Goal: Task Accomplishment & Management: Complete application form

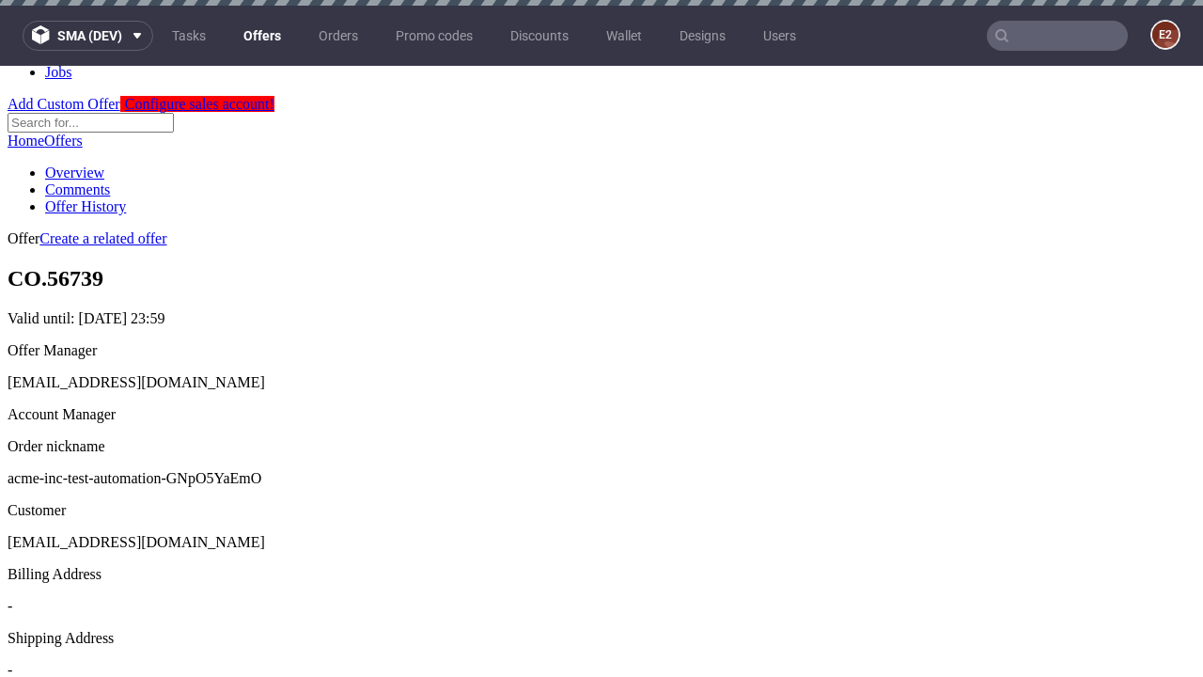
scroll to position [6, 0]
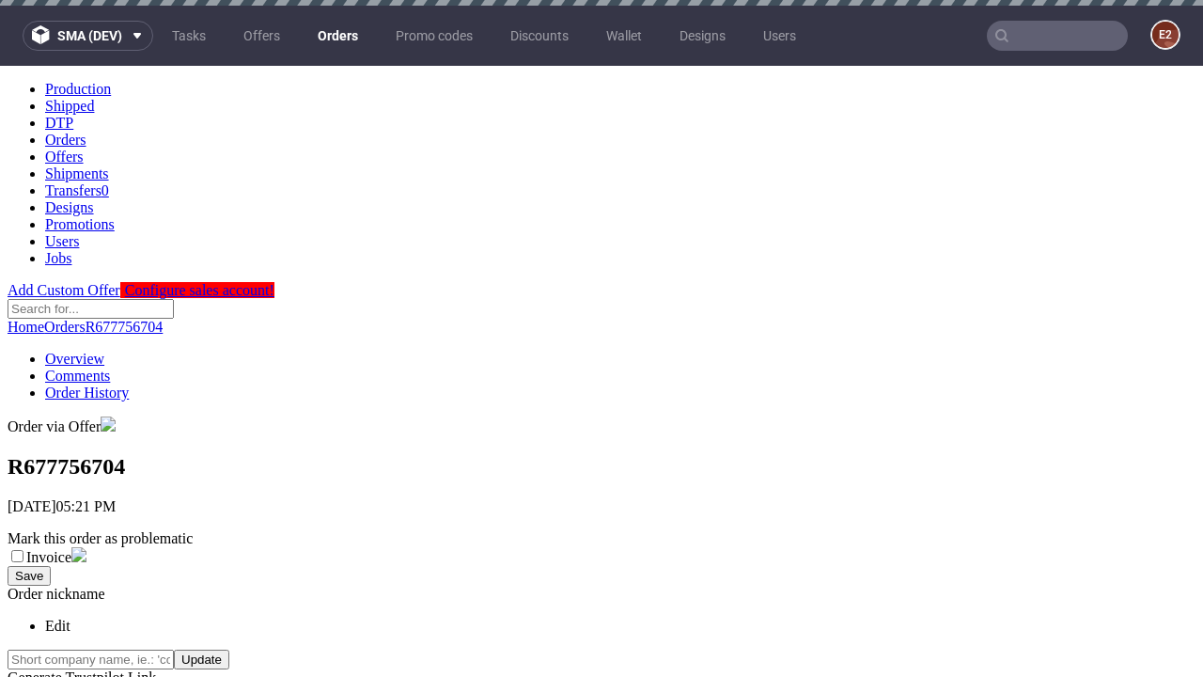
scroll to position [427, 0]
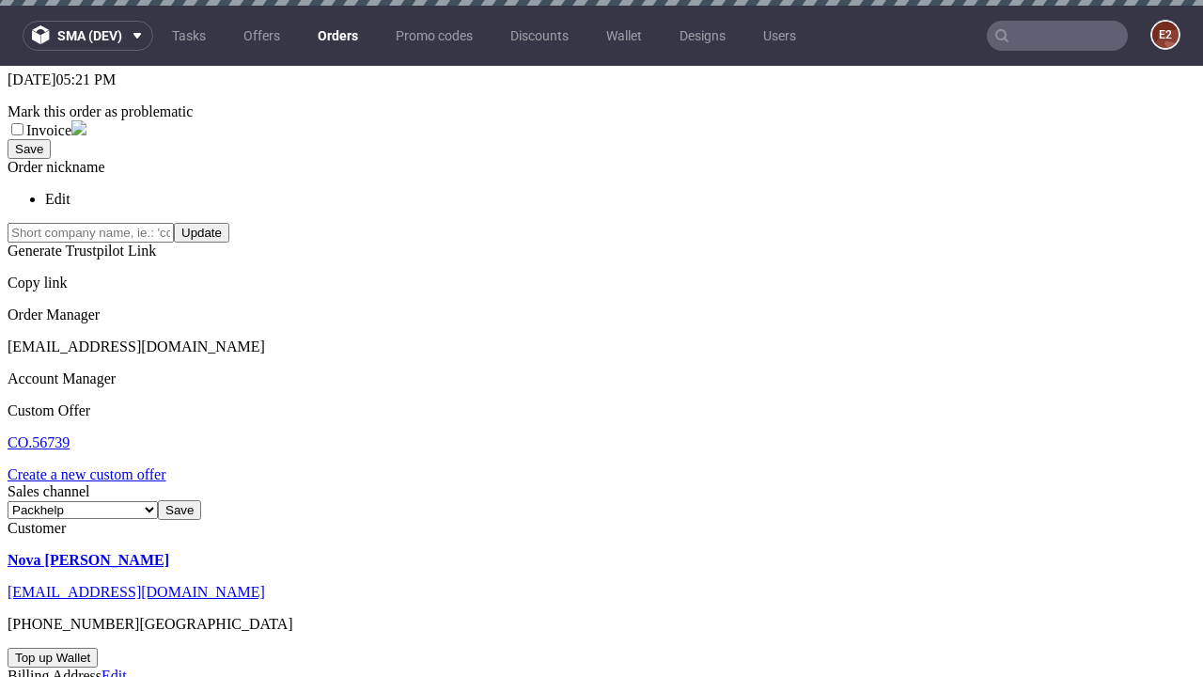
click at [96, 466] on link "Create a new custom offer" at bounding box center [87, 474] width 159 height 16
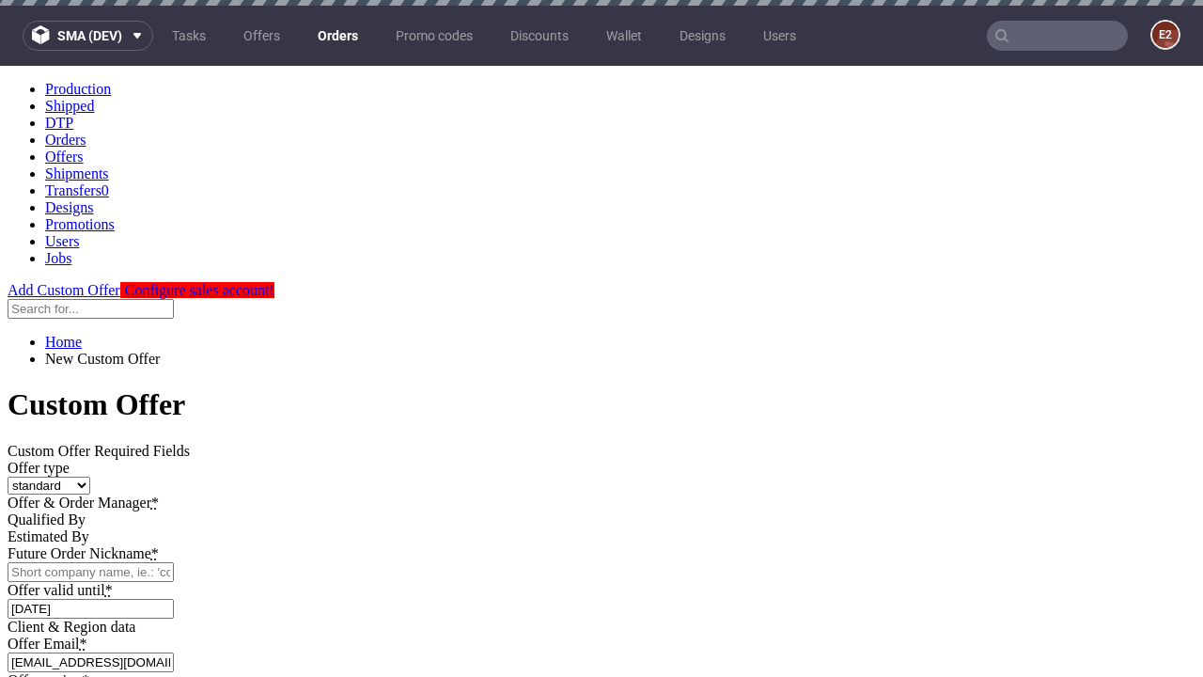
scroll to position [0, 0]
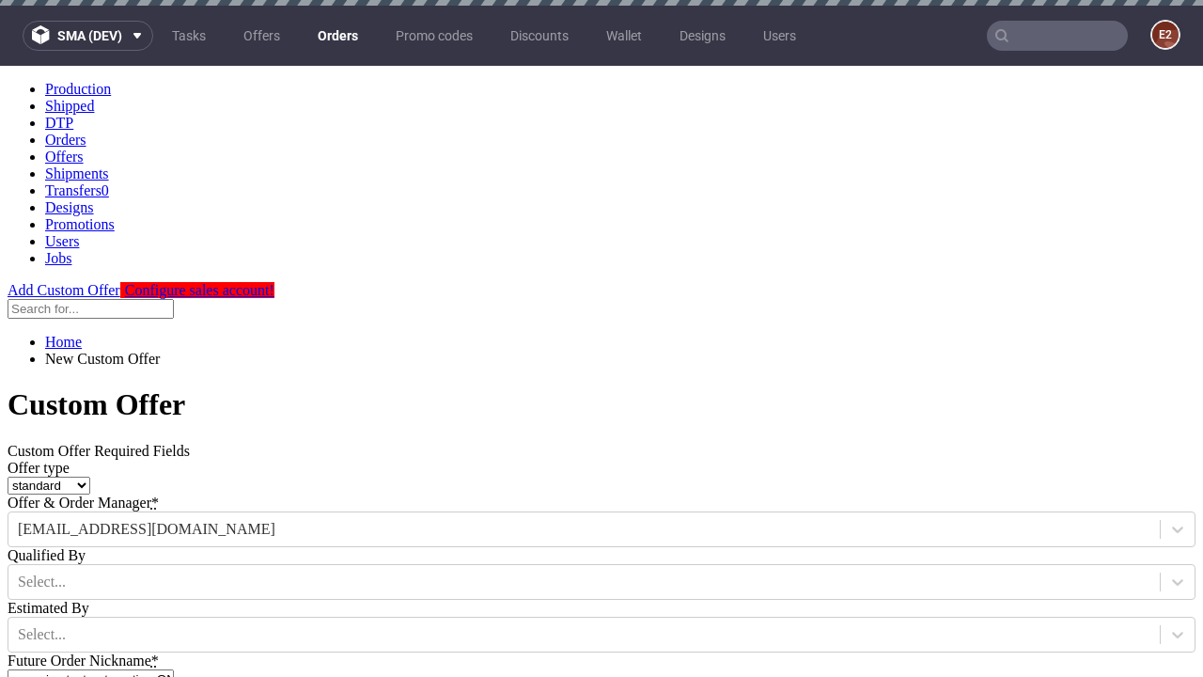
type input "acme-inc-test-automation-GNpO5YaEmO"
type input "2025-09-11"
type input "e2e-user-yXPx4TRPTY@test.com"
select select "gb"
type input "e2e-user-yXPx4TRPTY@test.com"
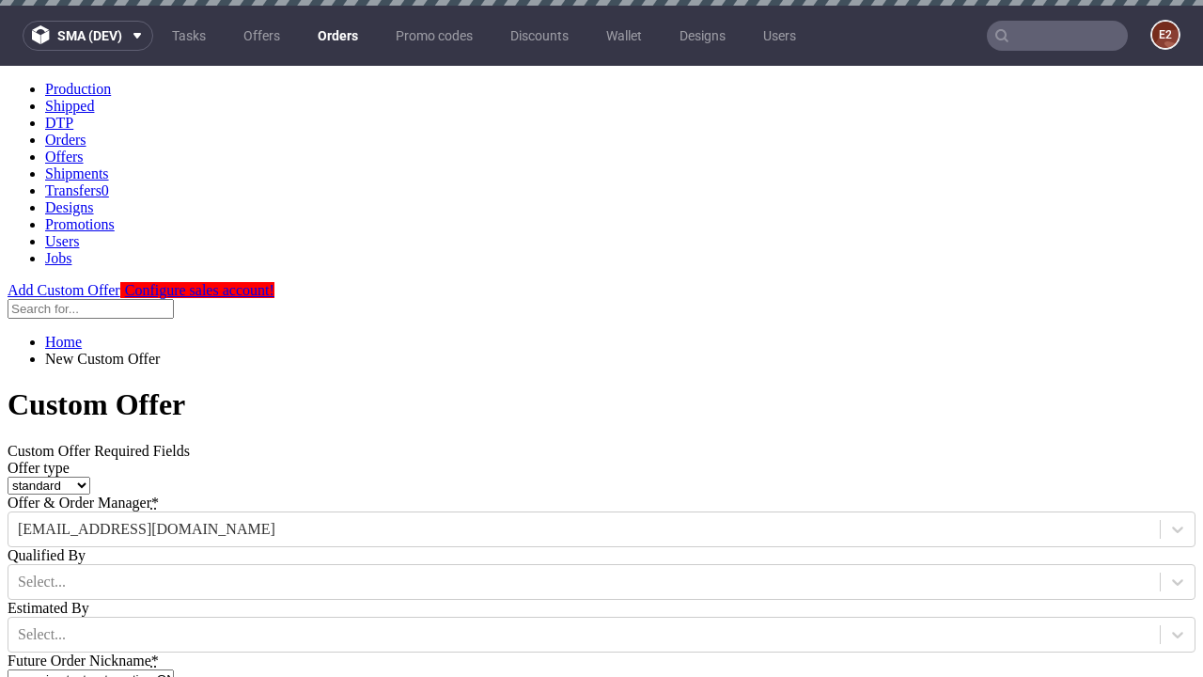
scroll to position [6, 0]
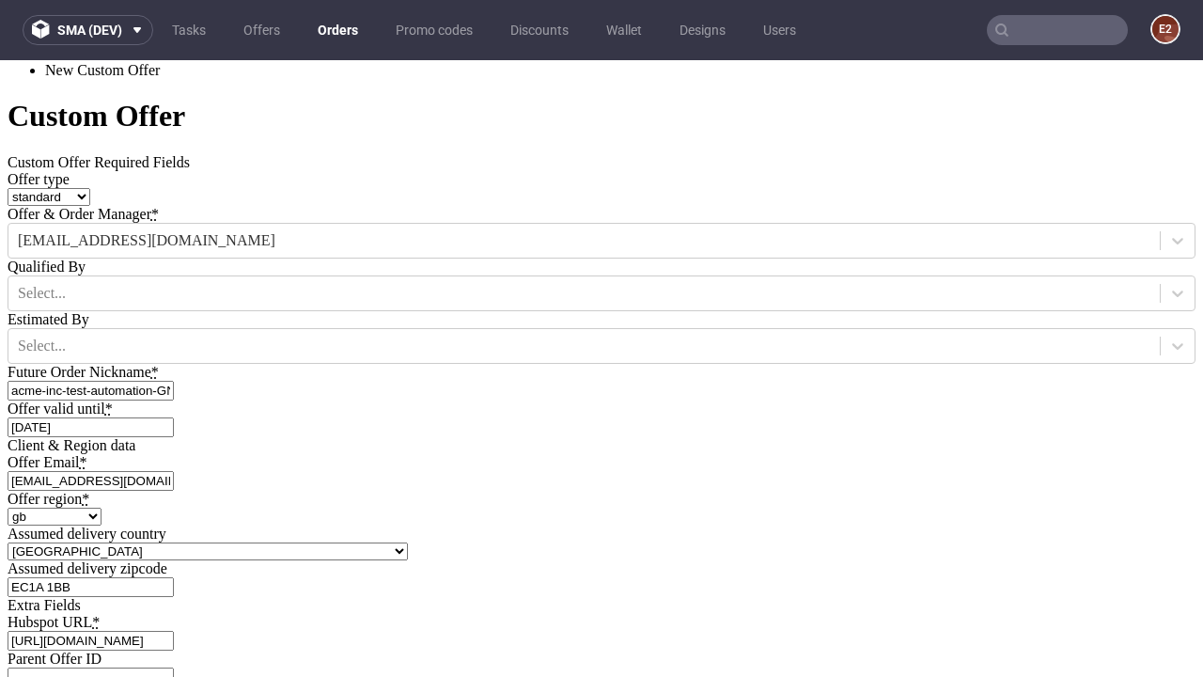
type input "[URL][DOMAIN_NAME]"
type input "Please wait..."
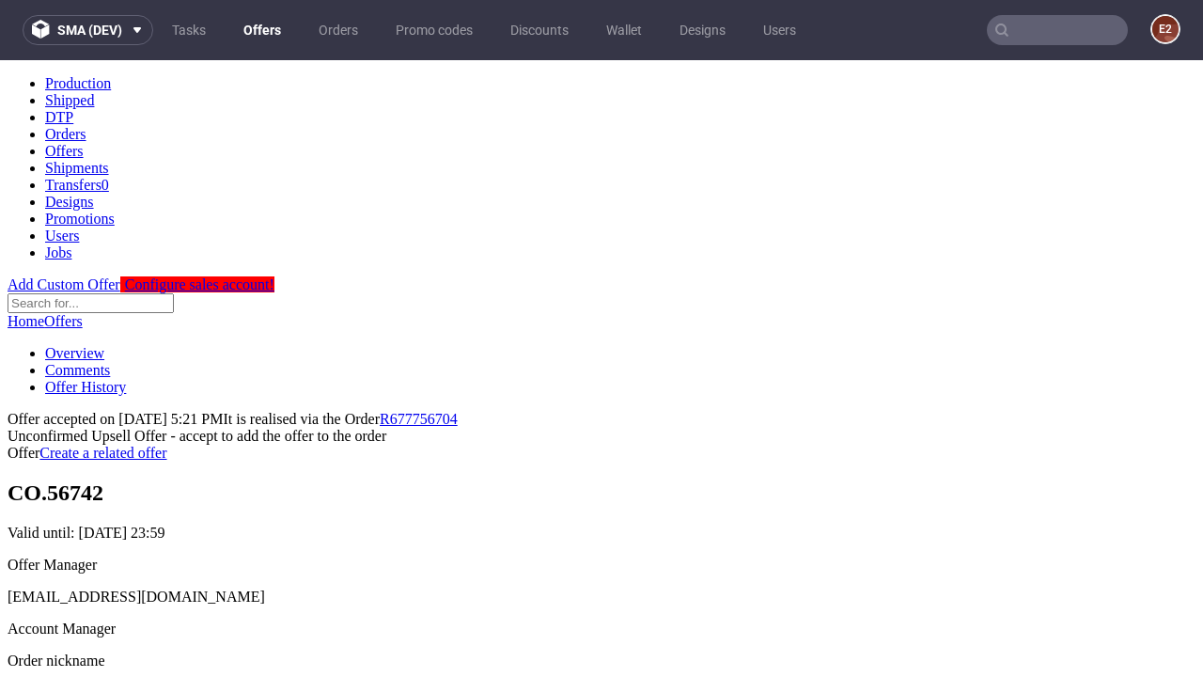
scroll to position [289, 0]
